Goal: Transaction & Acquisition: Purchase product/service

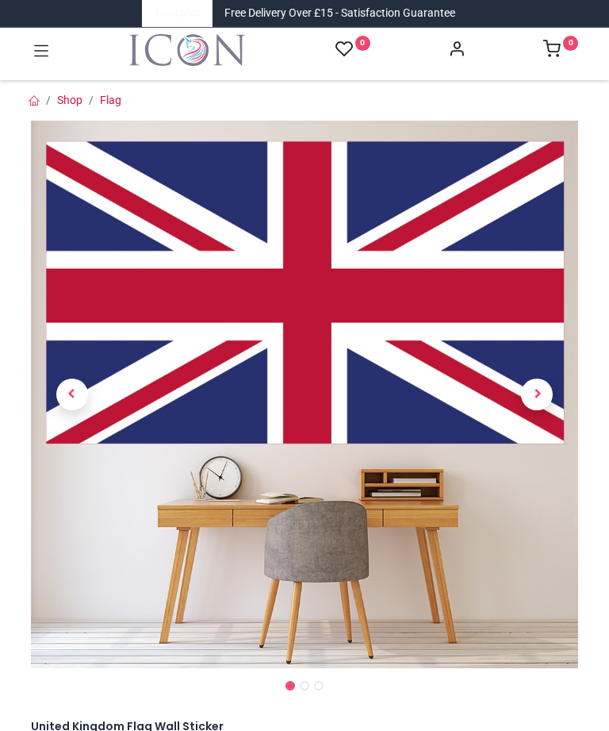
click at [546, 387] on link at bounding box center [538, 394] width 83 height 383
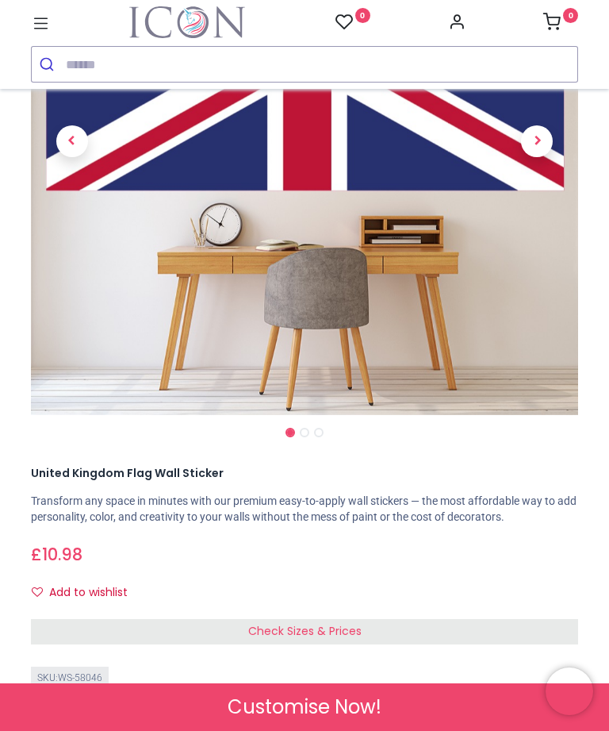
scroll to position [274, 0]
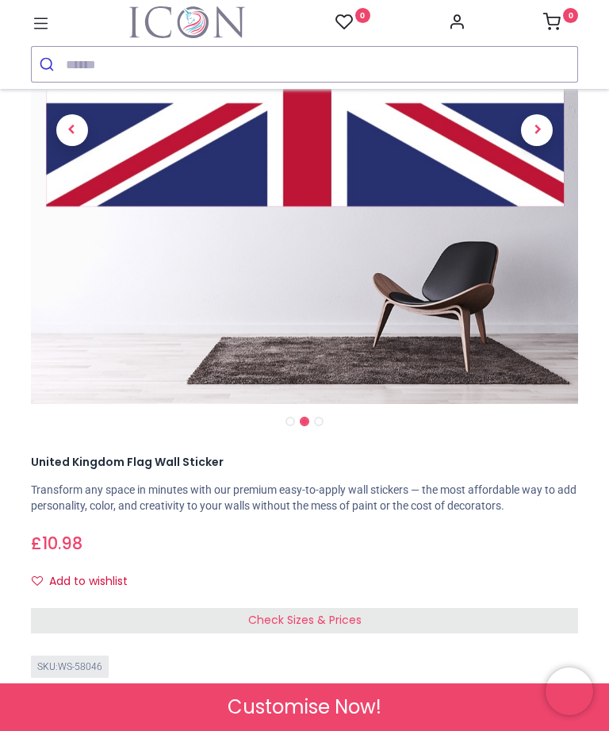
click at [227, 608] on div "Check Sizes & Prices" at bounding box center [305, 620] width 548 height 25
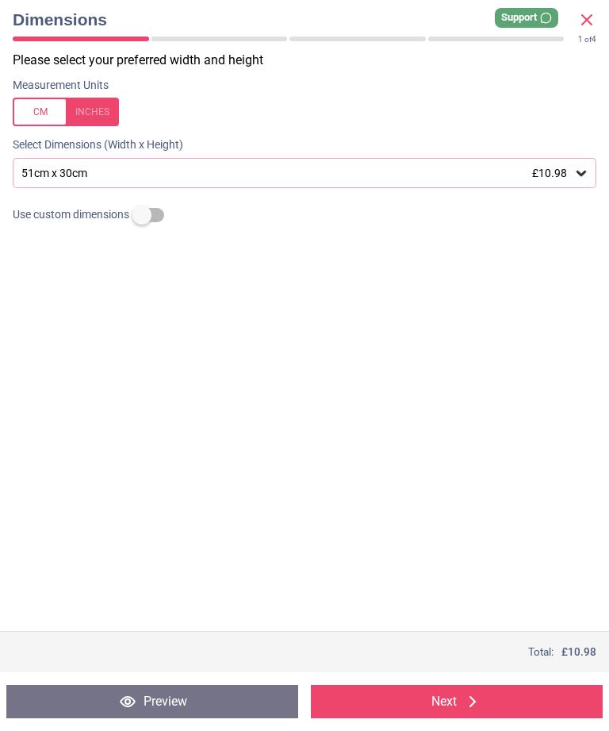
click at [586, 175] on icon at bounding box center [582, 173] width 16 height 16
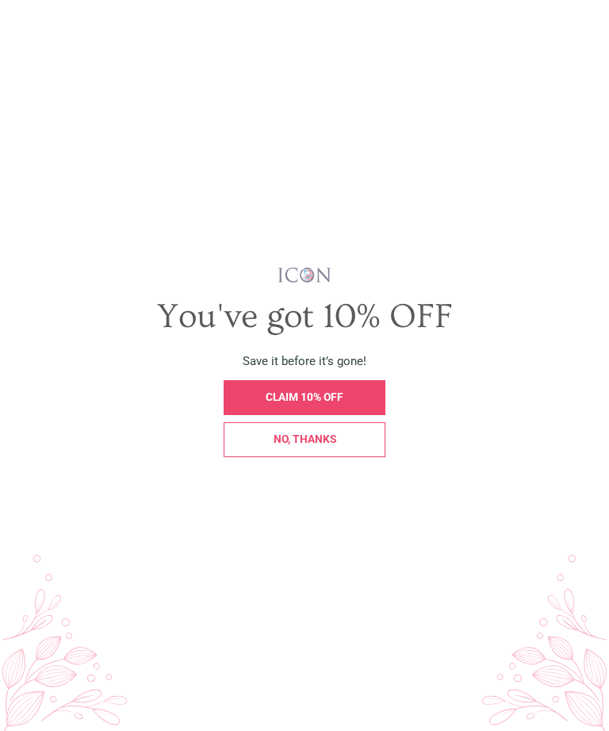
scroll to position [0, 0]
click at [259, 403] on div "CLAIM 10% OFF" at bounding box center [304, 397] width 144 height 11
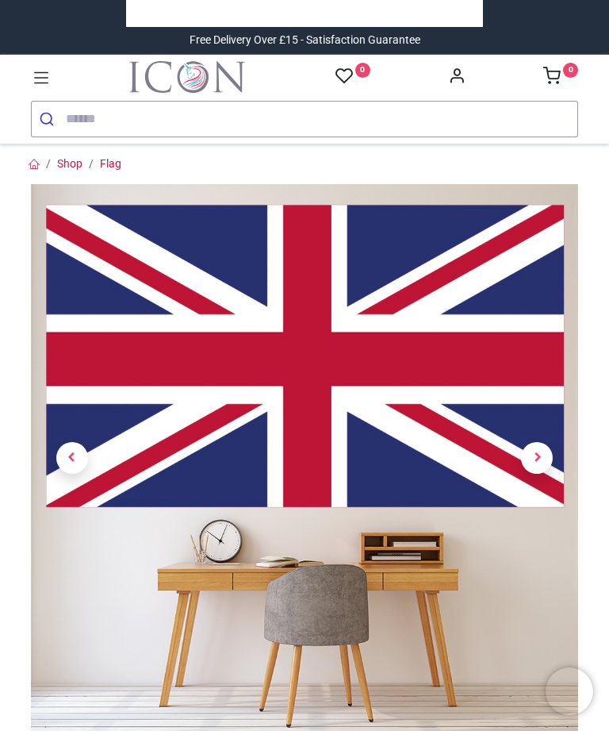
click at [544, 421] on link at bounding box center [538, 458] width 83 height 383
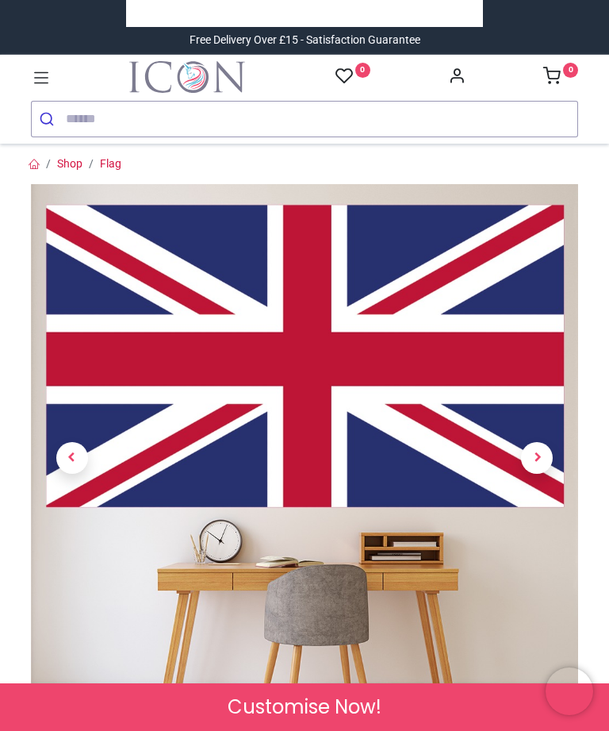
click at [544, 440] on link at bounding box center [538, 458] width 83 height 383
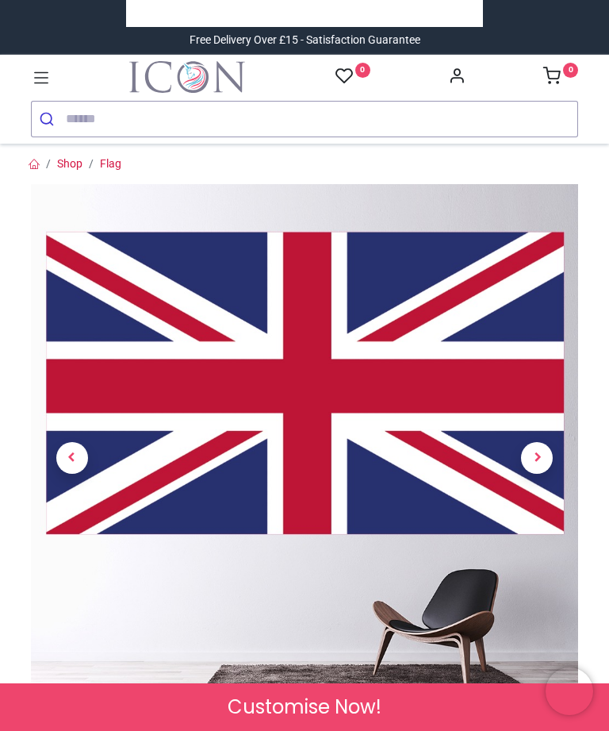
click at [543, 446] on span "Next" at bounding box center [537, 458] width 32 height 32
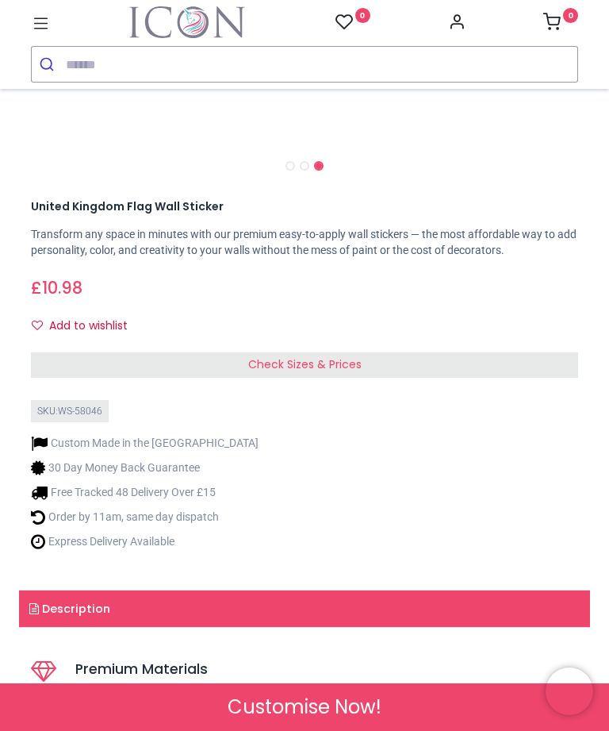
scroll to position [531, 0]
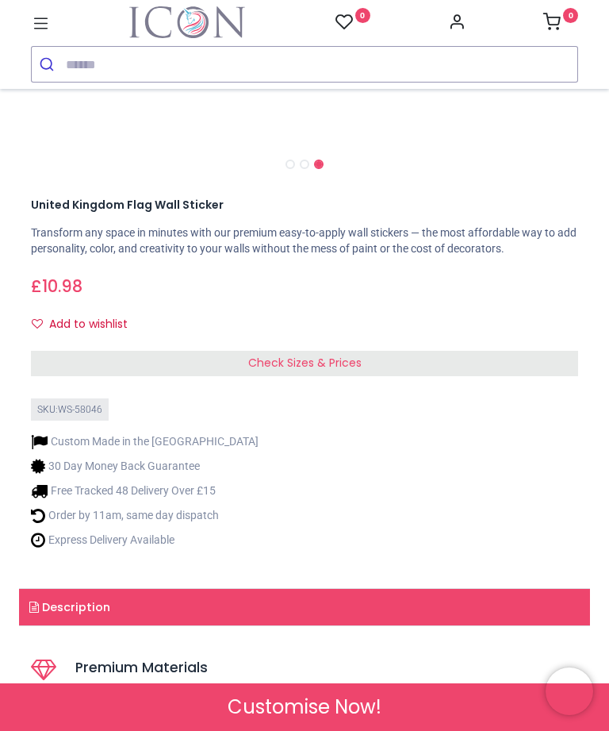
click at [259, 355] on span "Check Sizes & Prices" at bounding box center [304, 363] width 113 height 16
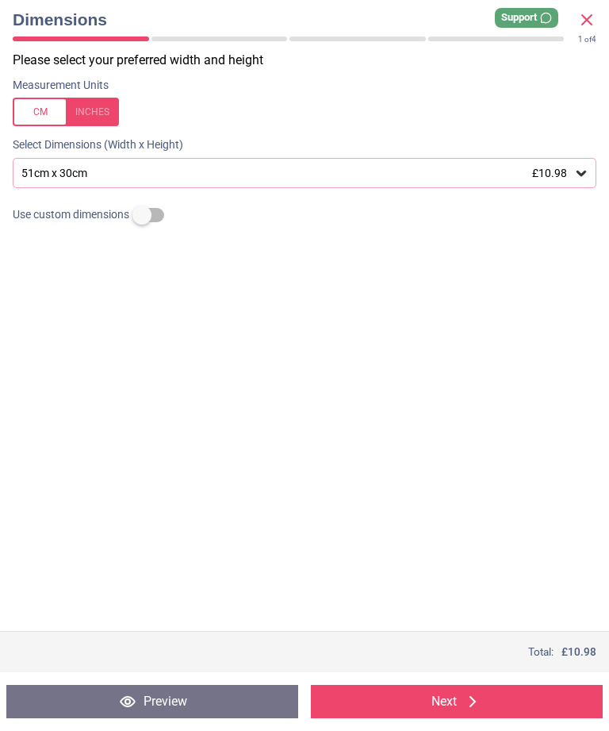
click at [589, 177] on icon at bounding box center [582, 173] width 16 height 16
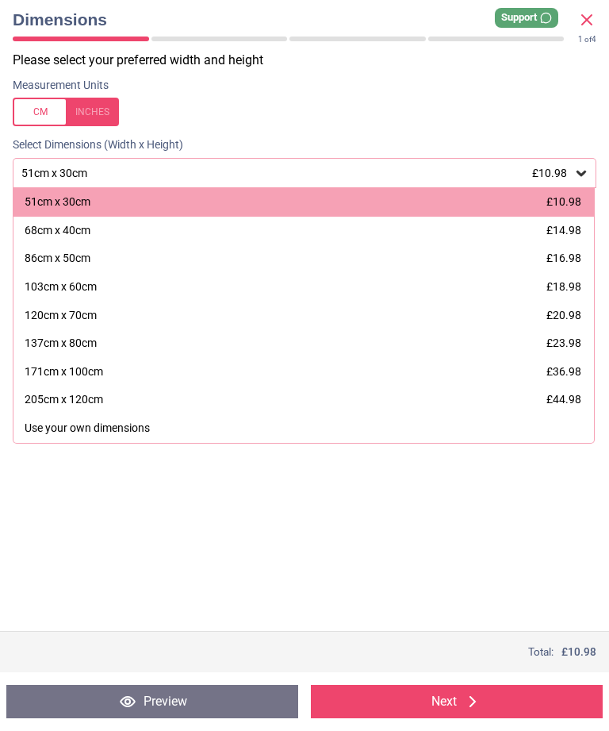
click at [27, 257] on div "86cm x 50cm" at bounding box center [58, 259] width 66 height 16
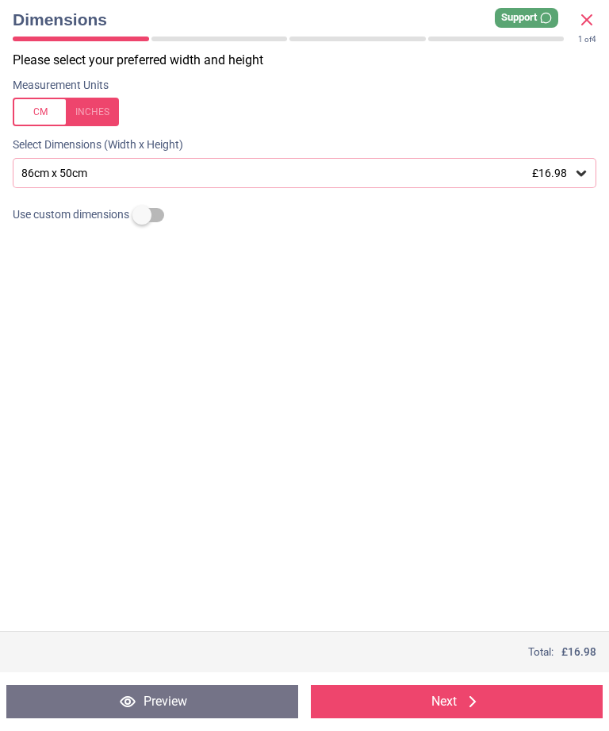
click at [388, 699] on button "Next" at bounding box center [457, 701] width 292 height 33
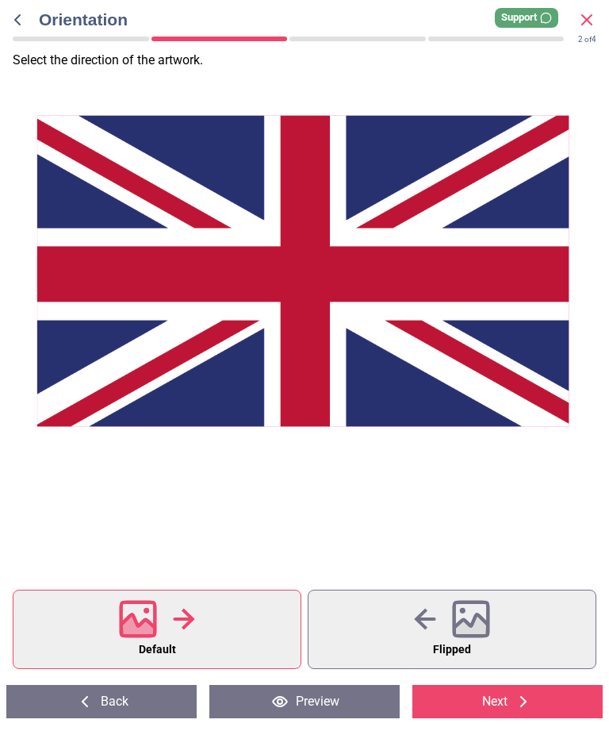
click at [468, 703] on button "Next" at bounding box center [508, 701] width 190 height 33
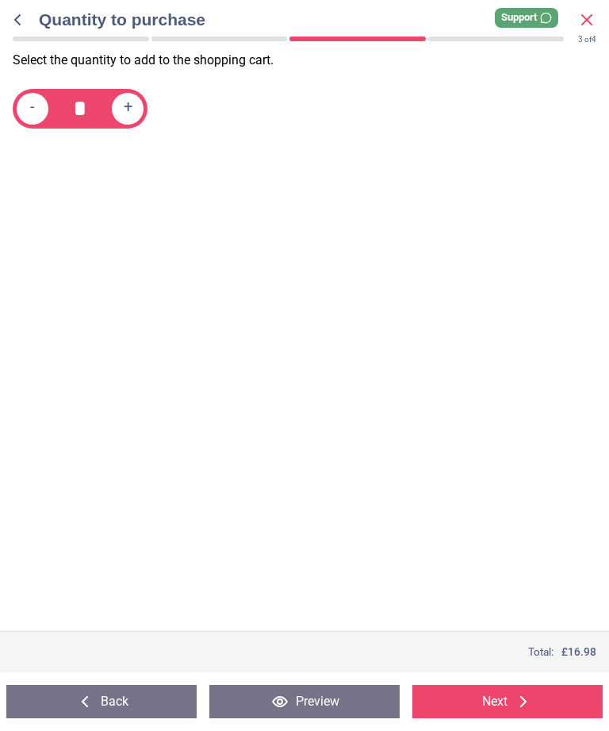
click at [94, 699] on icon at bounding box center [84, 701] width 19 height 19
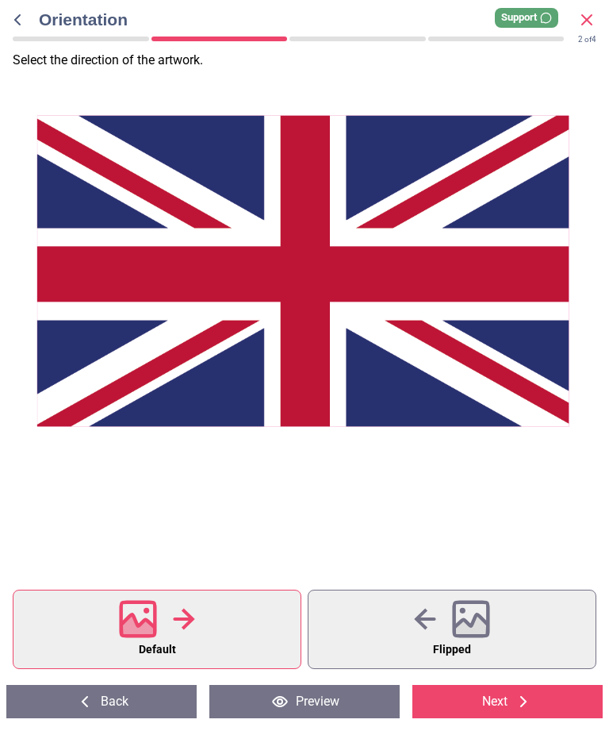
click at [125, 621] on icon at bounding box center [138, 628] width 34 height 28
click at [140, 630] on icon at bounding box center [138, 628] width 34 height 28
click at [152, 624] on icon at bounding box center [138, 628] width 34 height 28
click at [143, 645] on span "Default" at bounding box center [157, 650] width 37 height 21
click at [441, 624] on div at bounding box center [452, 618] width 76 height 41
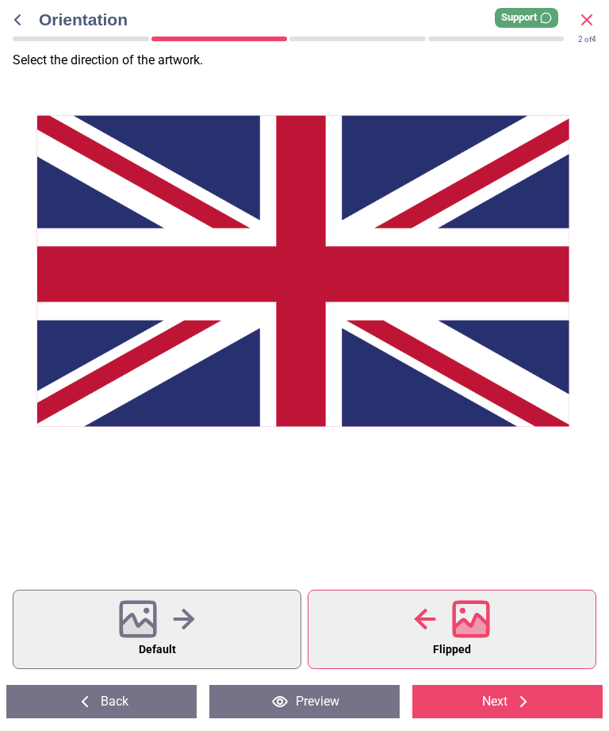
click at [125, 621] on icon at bounding box center [138, 628] width 34 height 28
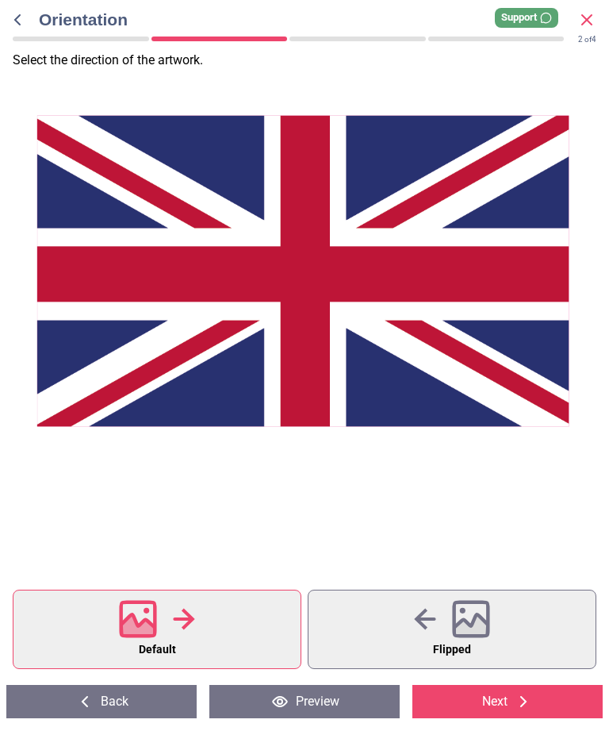
click at [421, 612] on icon at bounding box center [425, 619] width 22 height 24
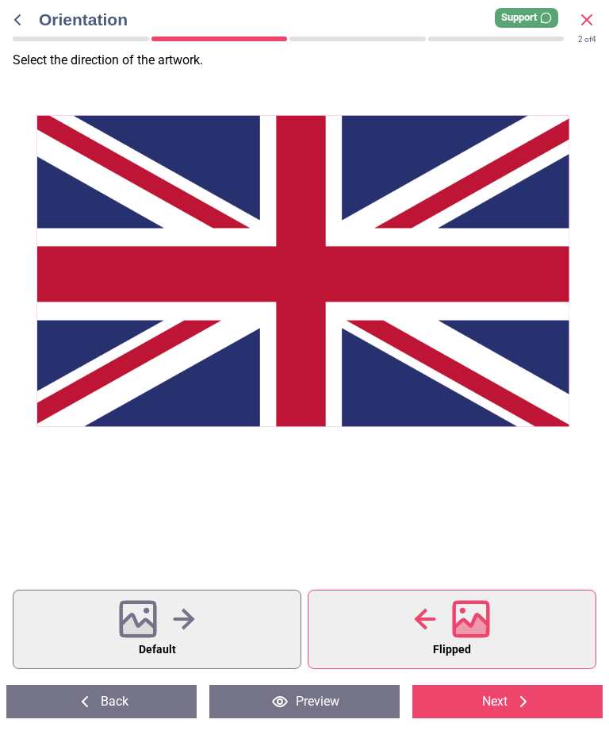
click at [136, 616] on icon at bounding box center [138, 619] width 38 height 38
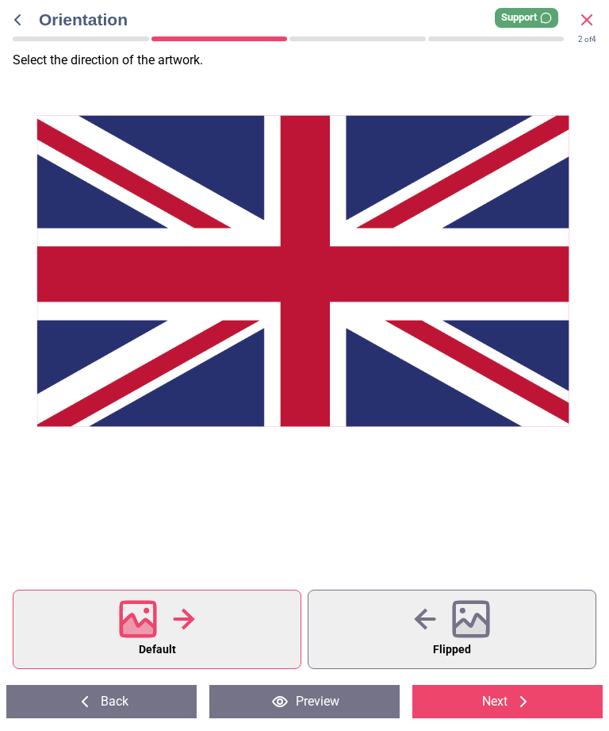
click at [433, 623] on icon at bounding box center [425, 619] width 22 height 24
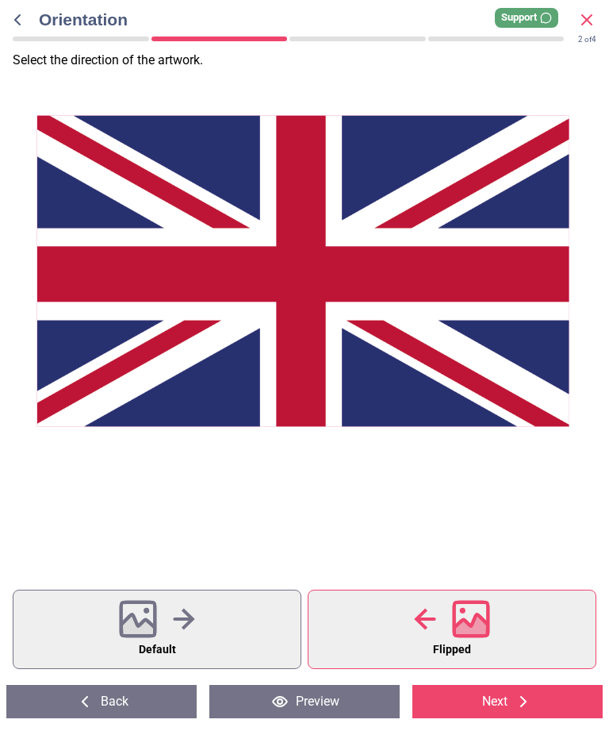
click at [278, 705] on icon at bounding box center [280, 702] width 14 height 10
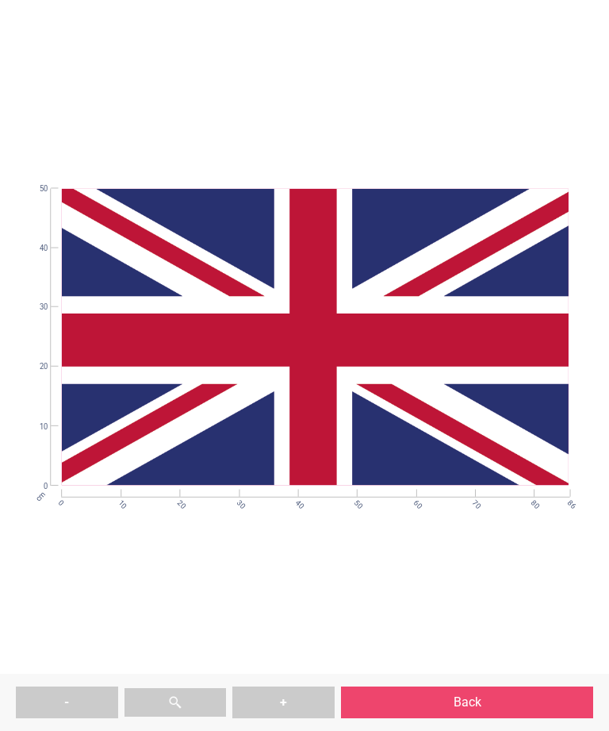
click at [436, 693] on button "Back" at bounding box center [467, 702] width 252 height 32
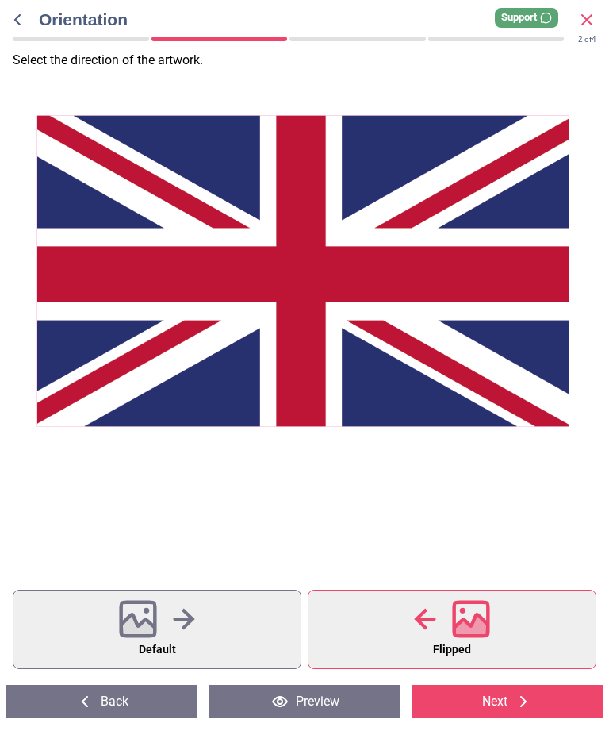
click at [446, 701] on button "Next" at bounding box center [508, 701] width 190 height 33
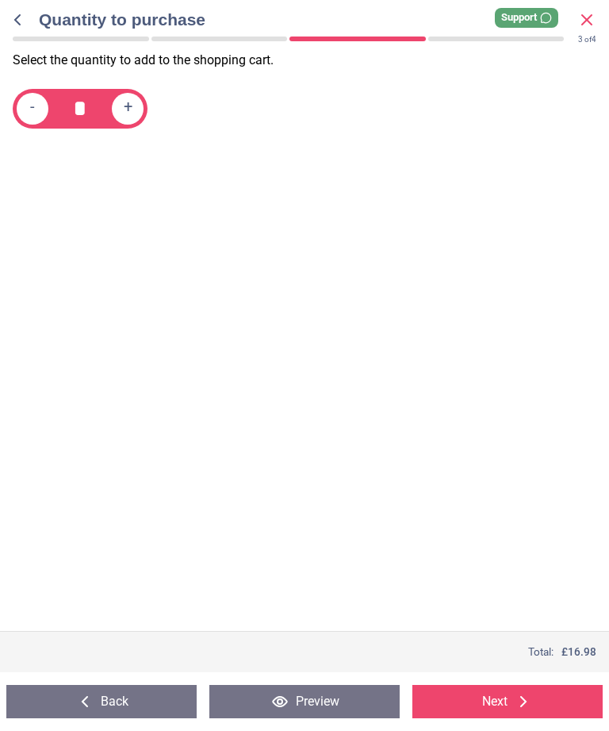
click at [94, 703] on button "Back" at bounding box center [101, 701] width 190 height 33
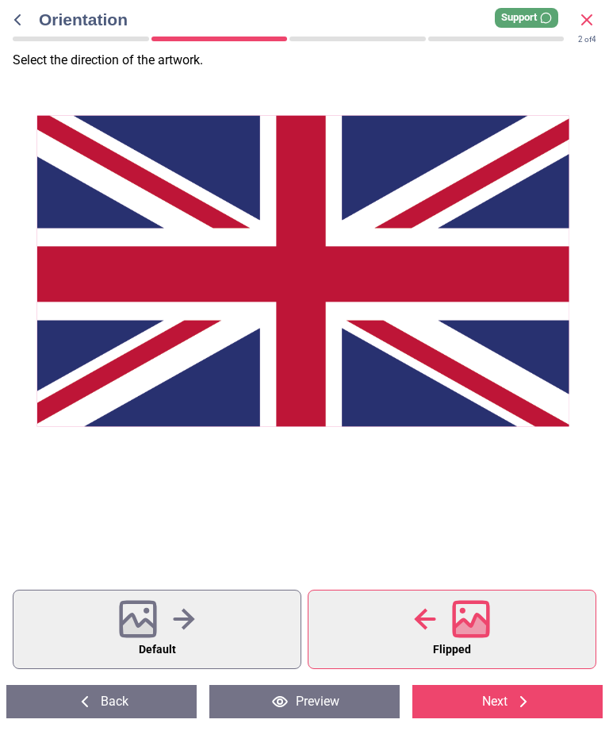
click at [80, 690] on button "Back" at bounding box center [101, 701] width 190 height 33
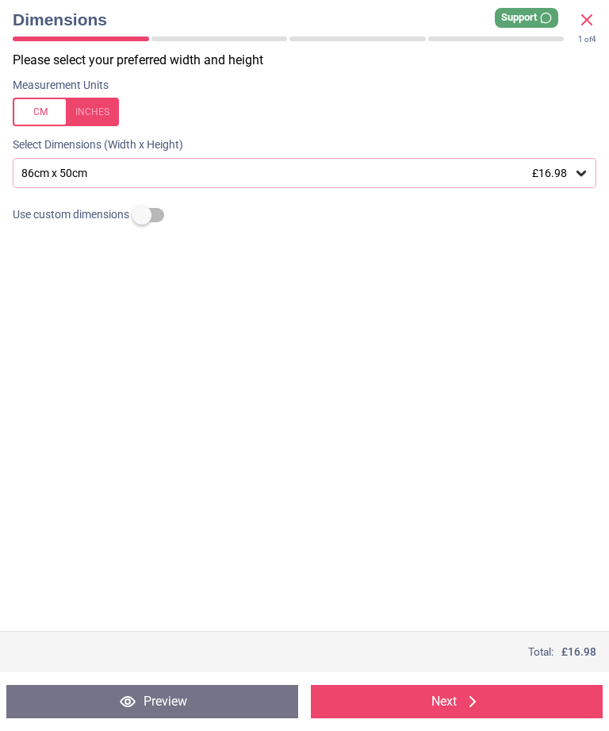
click at [200, 38] on div at bounding box center [220, 39] width 136 height 5
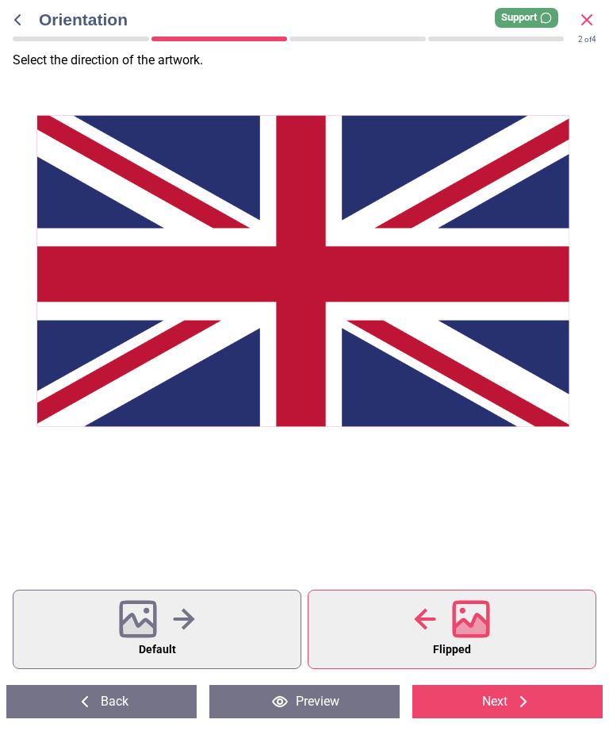
click at [17, 21] on icon at bounding box center [17, 19] width 19 height 19
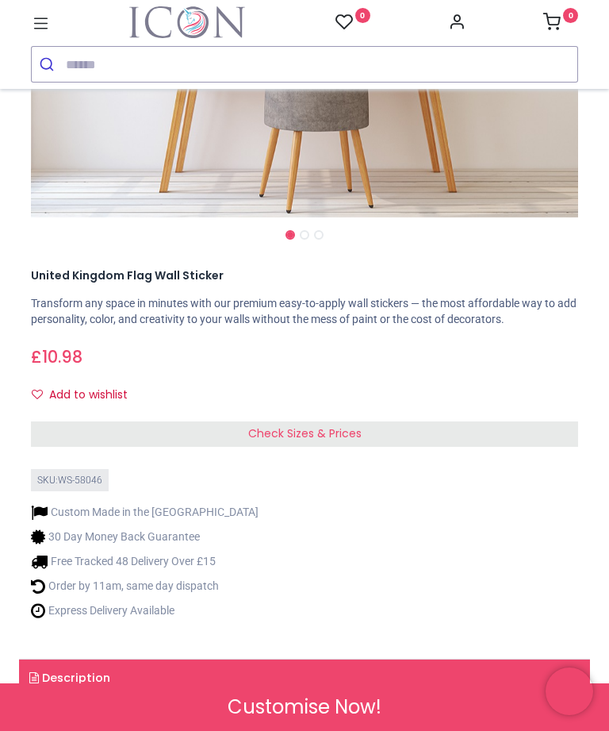
scroll to position [468, 0]
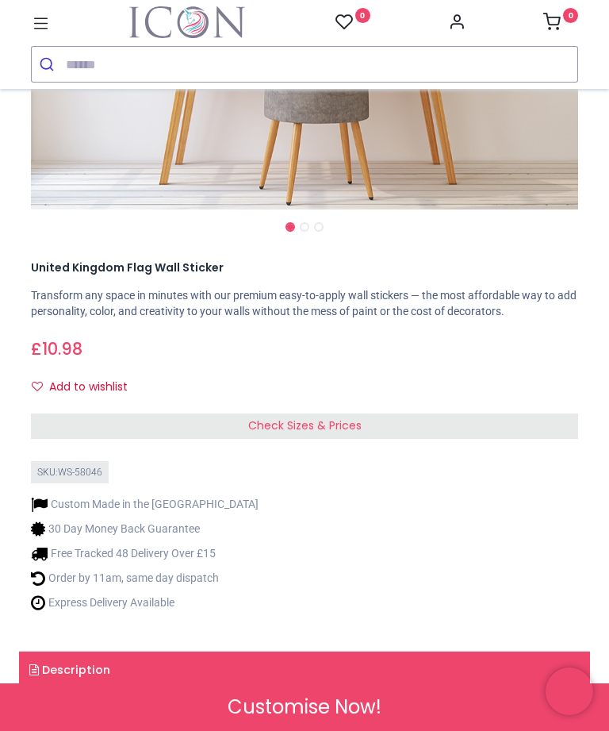
click at [34, 25] on icon at bounding box center [41, 23] width 21 height 21
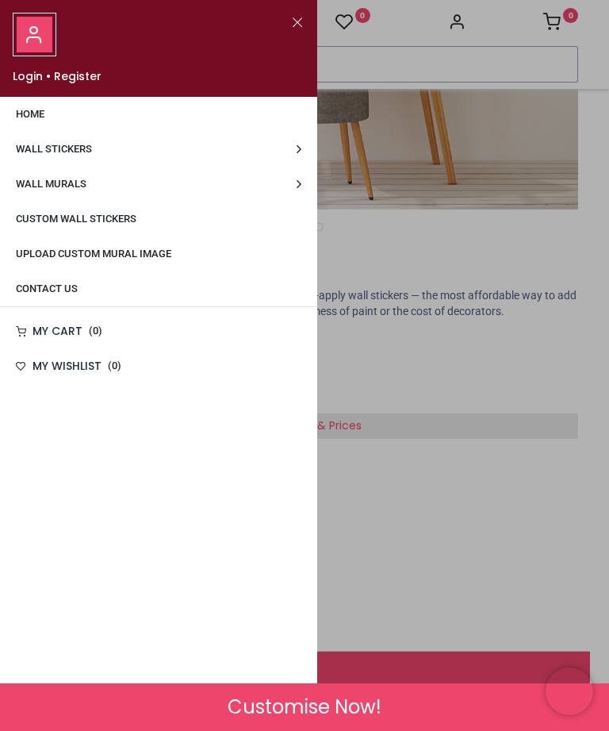
click at [286, 29] on div at bounding box center [159, 35] width 292 height 44
click at [298, 25] on button "Close" at bounding box center [297, 23] width 14 height 20
